Goal: Find contact information: Find contact information

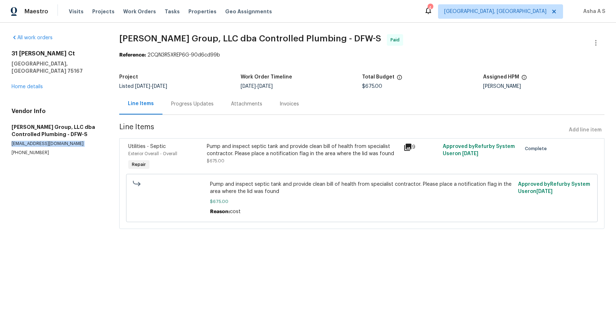
click at [43, 141] on p "[EMAIL_ADDRESS][DOMAIN_NAME]" at bounding box center [57, 144] width 90 height 6
click at [33, 141] on p "[EMAIL_ADDRESS][DOMAIN_NAME]" at bounding box center [57, 144] width 90 height 6
drag, startPoint x: 31, startPoint y: 136, endPoint x: 90, endPoint y: 137, distance: 59.8
click at [90, 141] on p "[EMAIL_ADDRESS][DOMAIN_NAME]" at bounding box center [57, 144] width 90 height 6
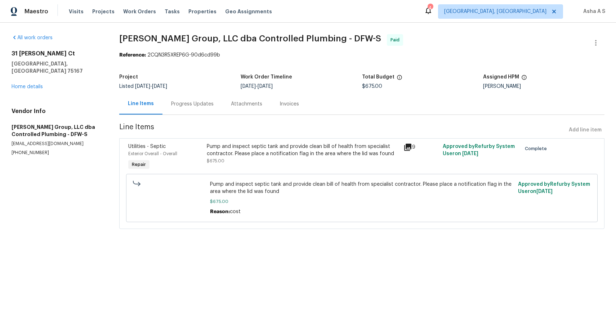
copy p "@[DOMAIN_NAME]"
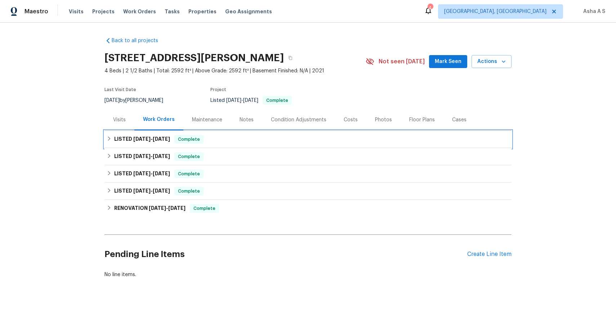
click at [154, 144] on div "LISTED 7/17/25 - 8/4/25 Complete" at bounding box center [307, 139] width 407 height 17
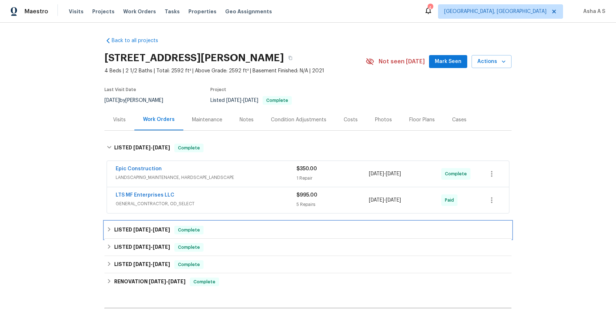
click at [147, 224] on div "LISTED 4/14/25 - 6/17/25 Complete" at bounding box center [307, 229] width 407 height 17
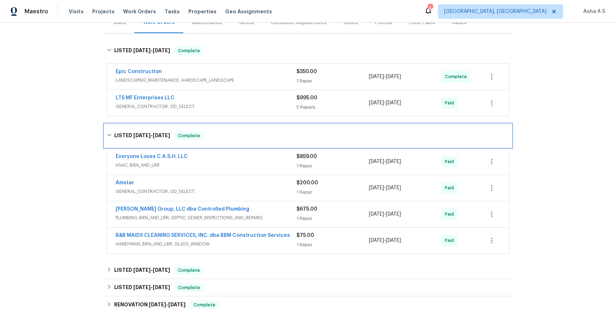
scroll to position [133, 0]
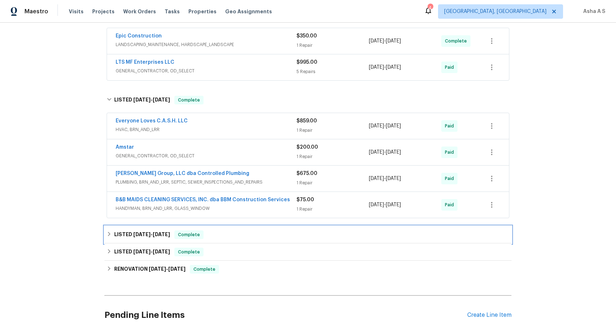
click at [150, 237] on span "3/18/25" at bounding box center [141, 234] width 17 height 5
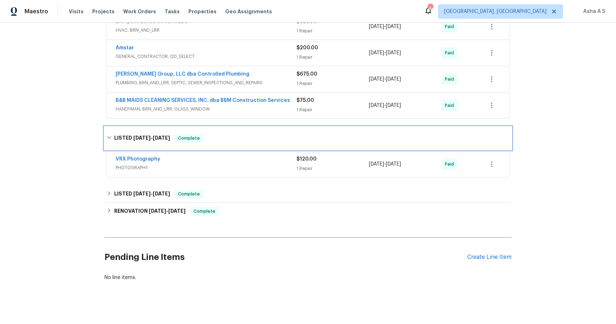
scroll to position [238, 0]
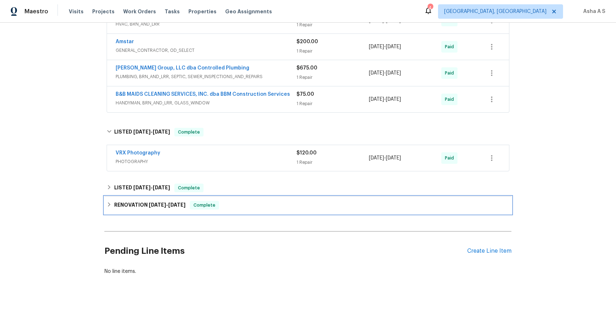
click at [158, 203] on span "3/10/25" at bounding box center [157, 204] width 17 height 5
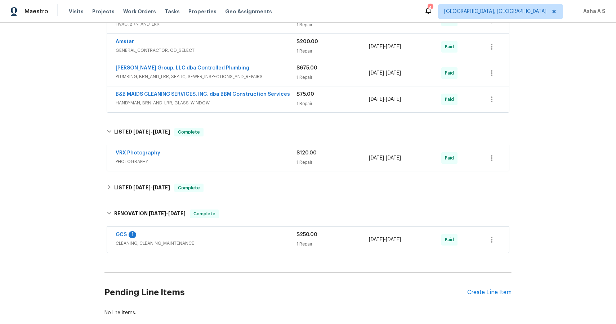
click at [241, 69] on div "DeHoyos Group, LLC dba Controlled Plumbing" at bounding box center [206, 68] width 181 height 9
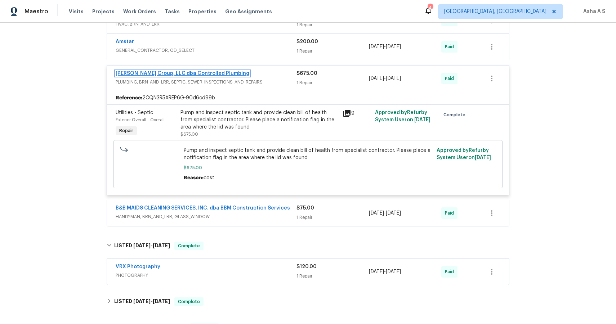
click at [194, 72] on link "DeHoyos Group, LLC dba Controlled Plumbing" at bounding box center [183, 73] width 134 height 5
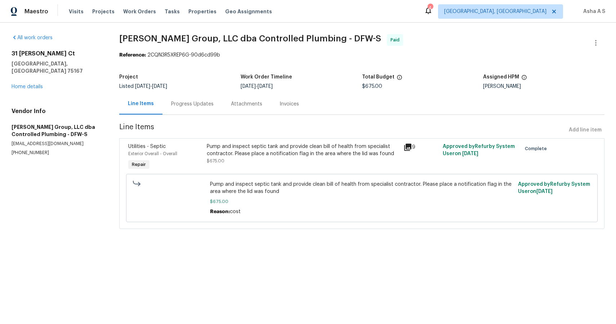
drag, startPoint x: 90, startPoint y: 138, endPoint x: 36, endPoint y: 136, distance: 54.7
click at [35, 141] on p "[EMAIL_ADDRESS][DOMAIN_NAME]" at bounding box center [57, 144] width 90 height 6
copy p "controlledplumbing.com"
